Goal: Information Seeking & Learning: Learn about a topic

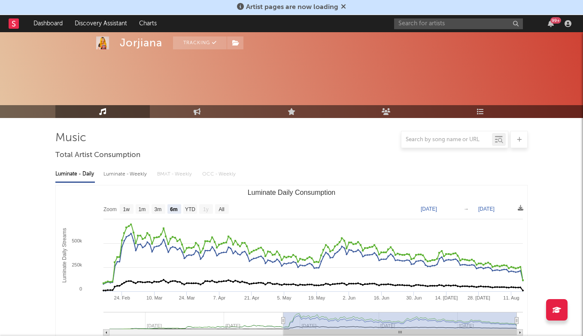
select select "6m"
select select "1w"
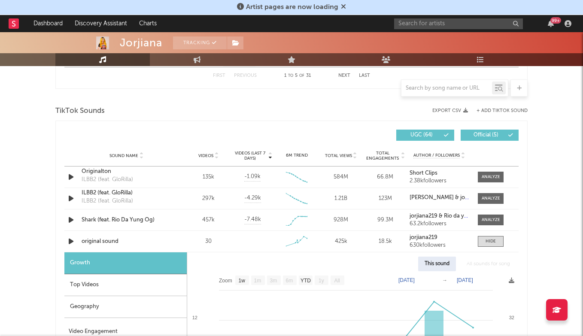
scroll to position [531, 0]
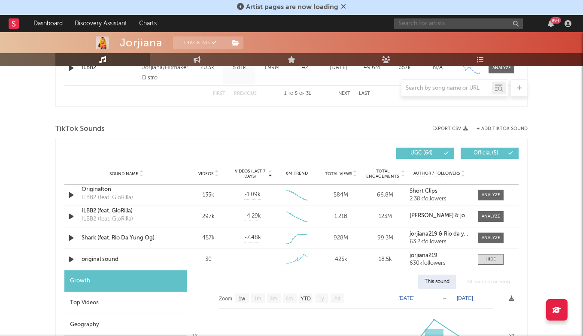
click at [434, 23] on input "text" at bounding box center [458, 23] width 129 height 11
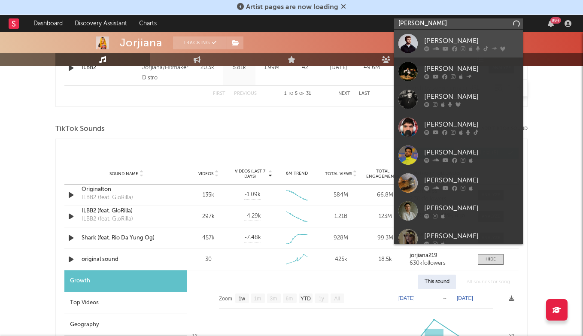
type input "[PERSON_NAME]"
click at [448, 38] on div "[PERSON_NAME]" at bounding box center [471, 41] width 94 height 10
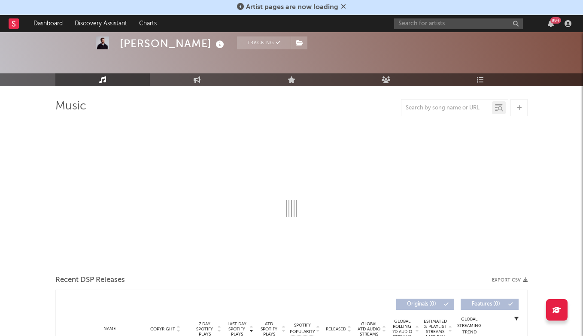
select select "6m"
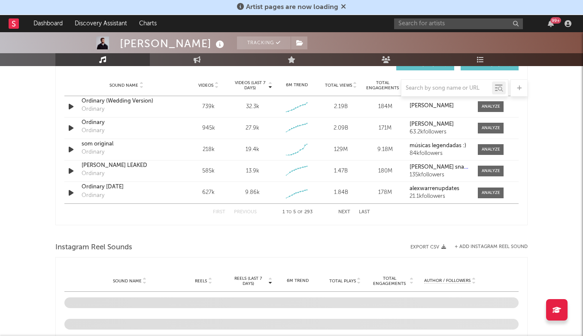
scroll to position [529, 0]
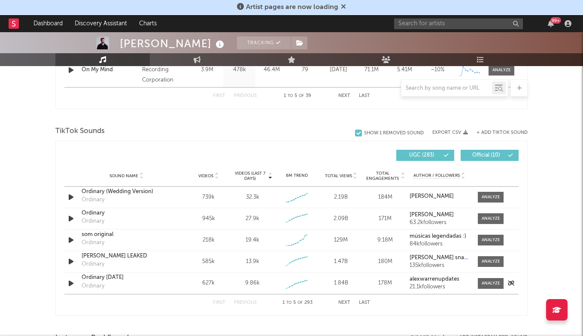
click at [345, 284] on div "1.84B" at bounding box center [341, 283] width 40 height 9
click at [346, 301] on button "Next" at bounding box center [344, 303] width 12 height 5
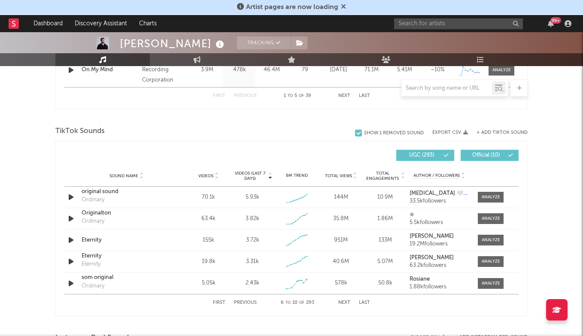
click at [246, 301] on button "Previous" at bounding box center [245, 303] width 23 height 5
